Goal: Find contact information: Find contact information

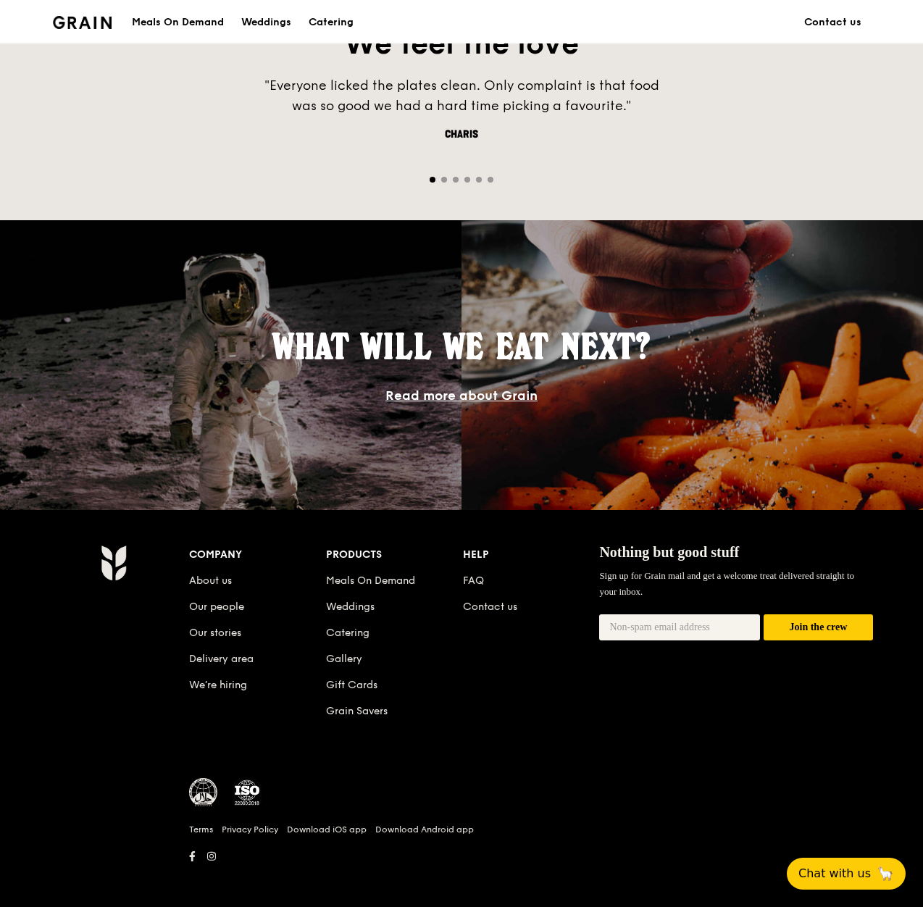
scroll to position [1041, 0]
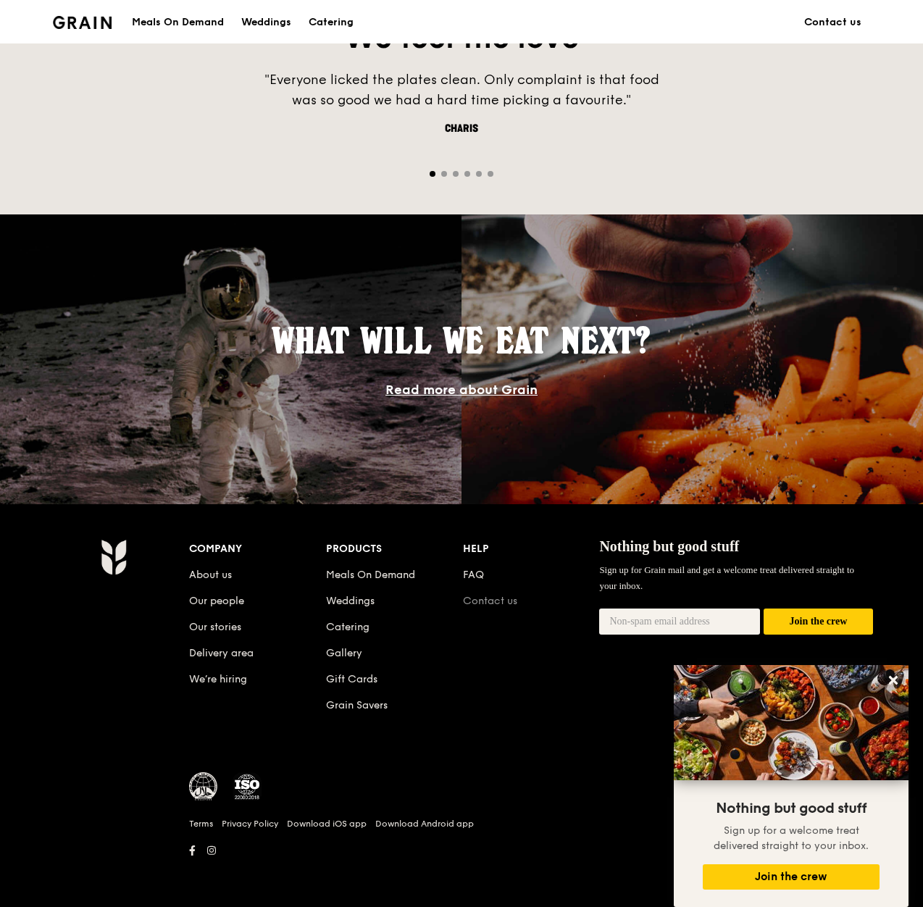
click at [491, 599] on link "Contact us" at bounding box center [490, 601] width 54 height 12
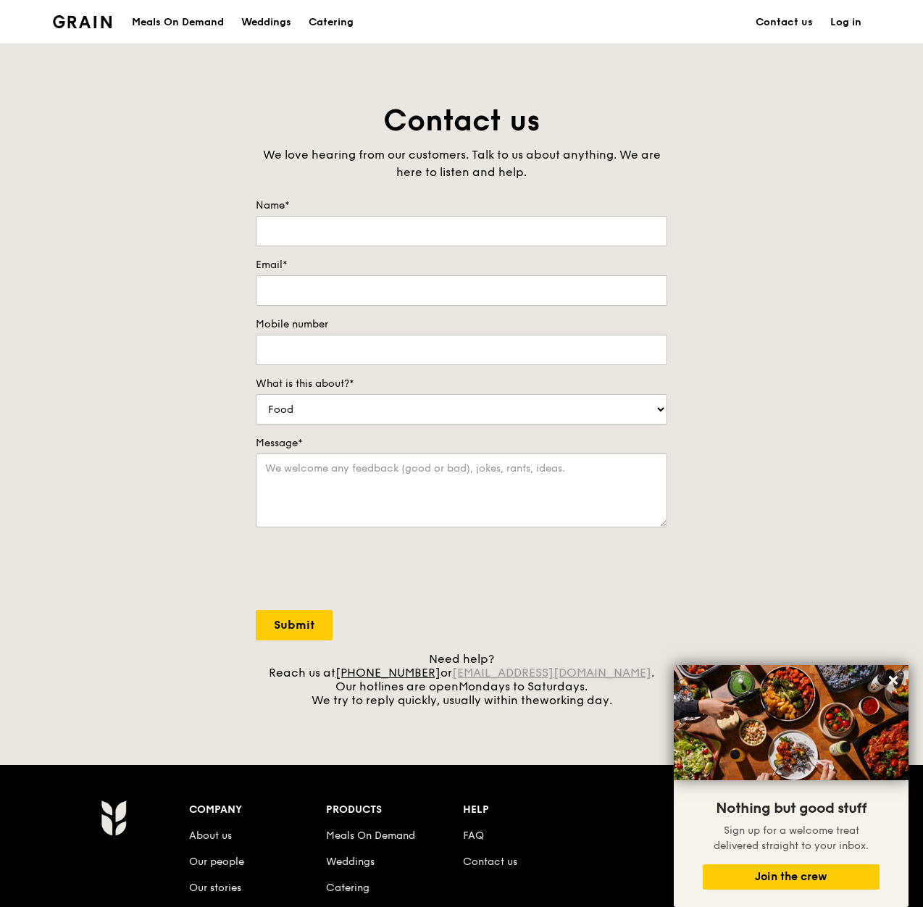
click at [585, 672] on link "[EMAIL_ADDRESS][DOMAIN_NAME]" at bounding box center [551, 673] width 199 height 14
drag, startPoint x: 623, startPoint y: 669, endPoint x: 476, endPoint y: 674, distance: 147.2
click at [476, 674] on div "Need help? Reach us at [PHONE_NUMBER] or [EMAIL_ADDRESS][DOMAIN_NAME] . Our hot…" at bounding box center [462, 679] width 412 height 55
copy div "[EMAIL_ADDRESS][DOMAIN_NAME] ."
